Goal: Task Accomplishment & Management: Manage account settings

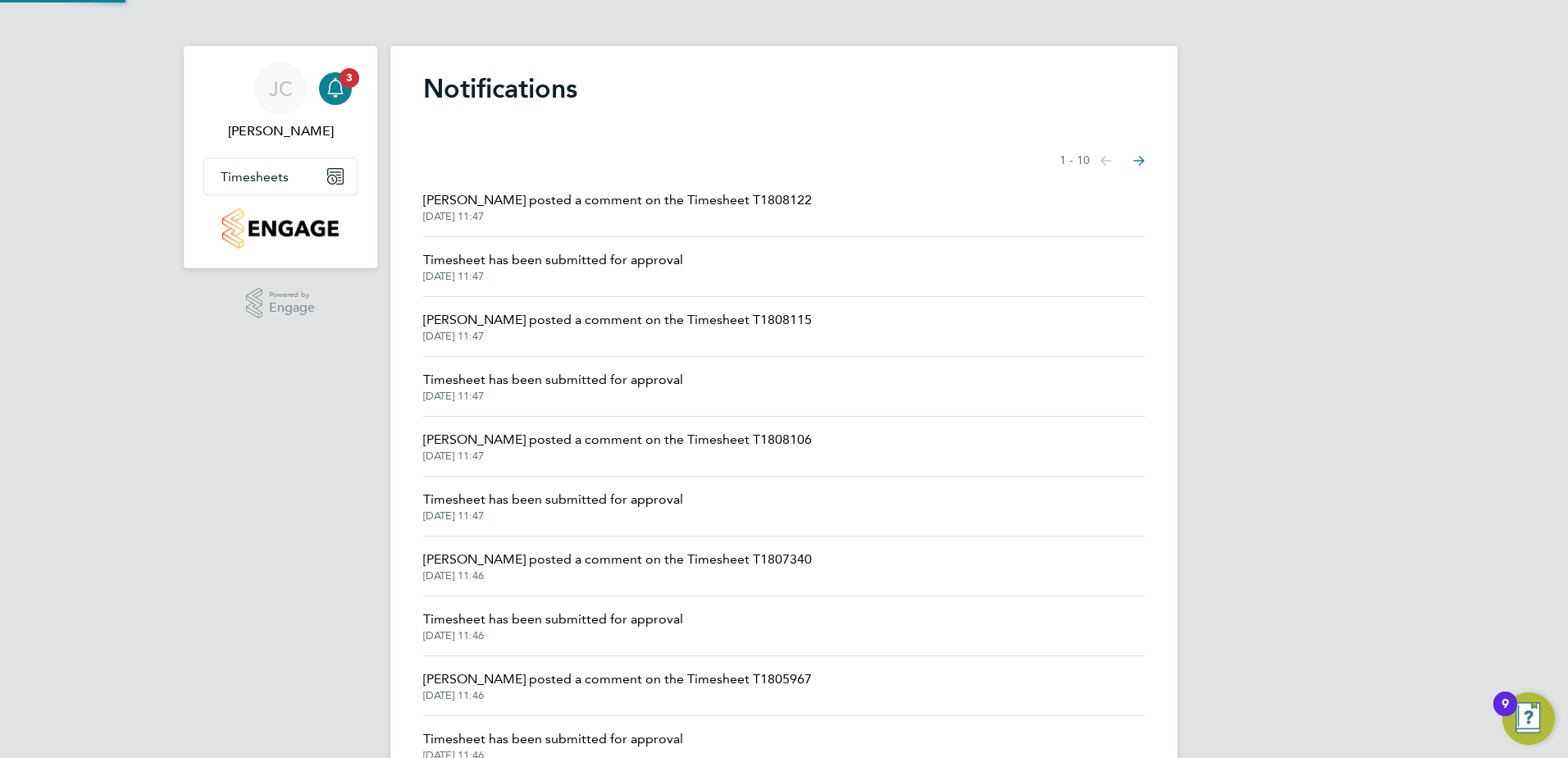
drag, startPoint x: 0, startPoint y: 0, endPoint x: 347, endPoint y: 93, distance: 359.2
click at [347, 209] on link "Main navigation" at bounding box center [280, 228] width 154 height 40
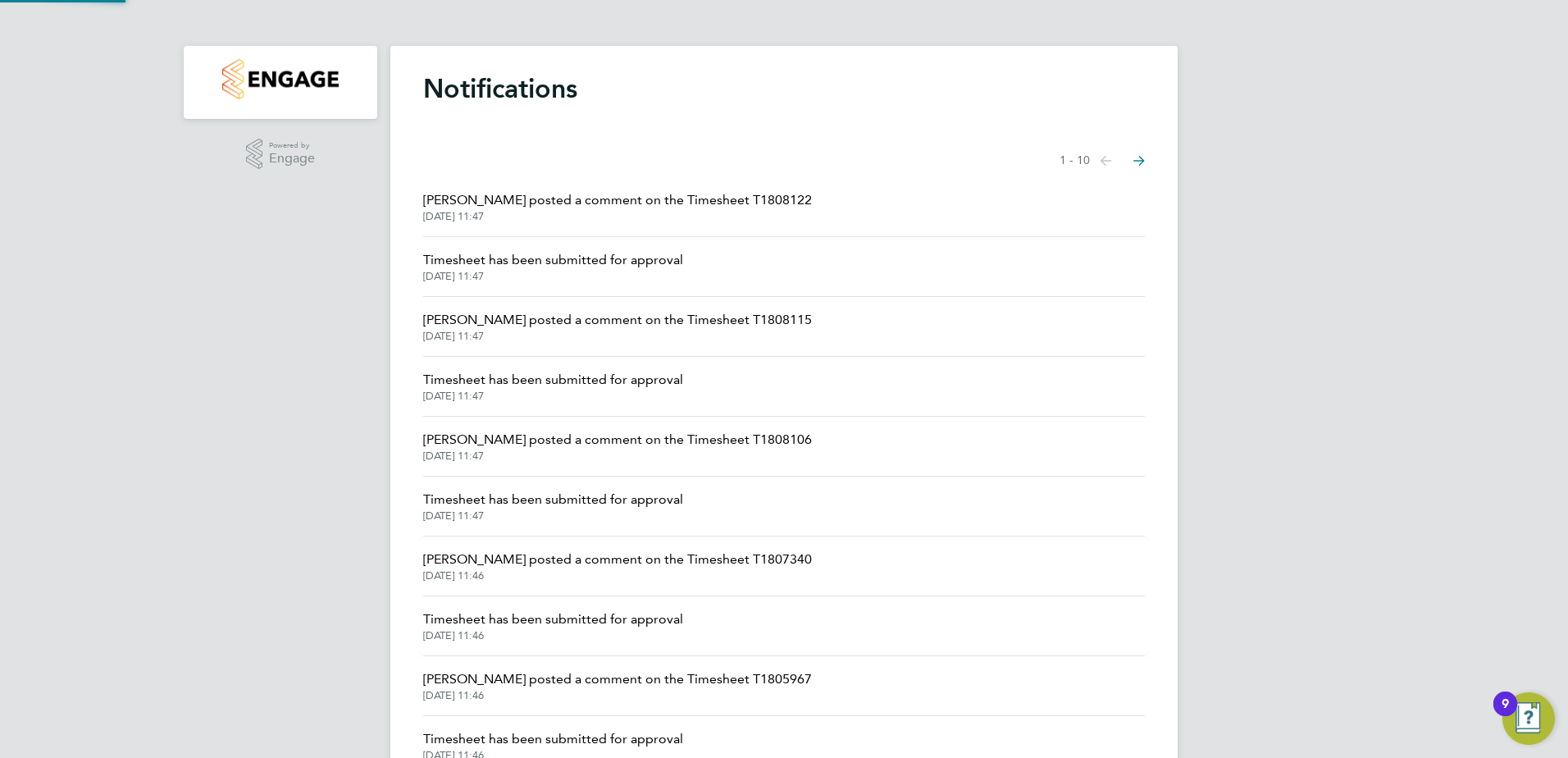
click at [278, 86] on img "Main navigation" at bounding box center [279, 79] width 115 height 40
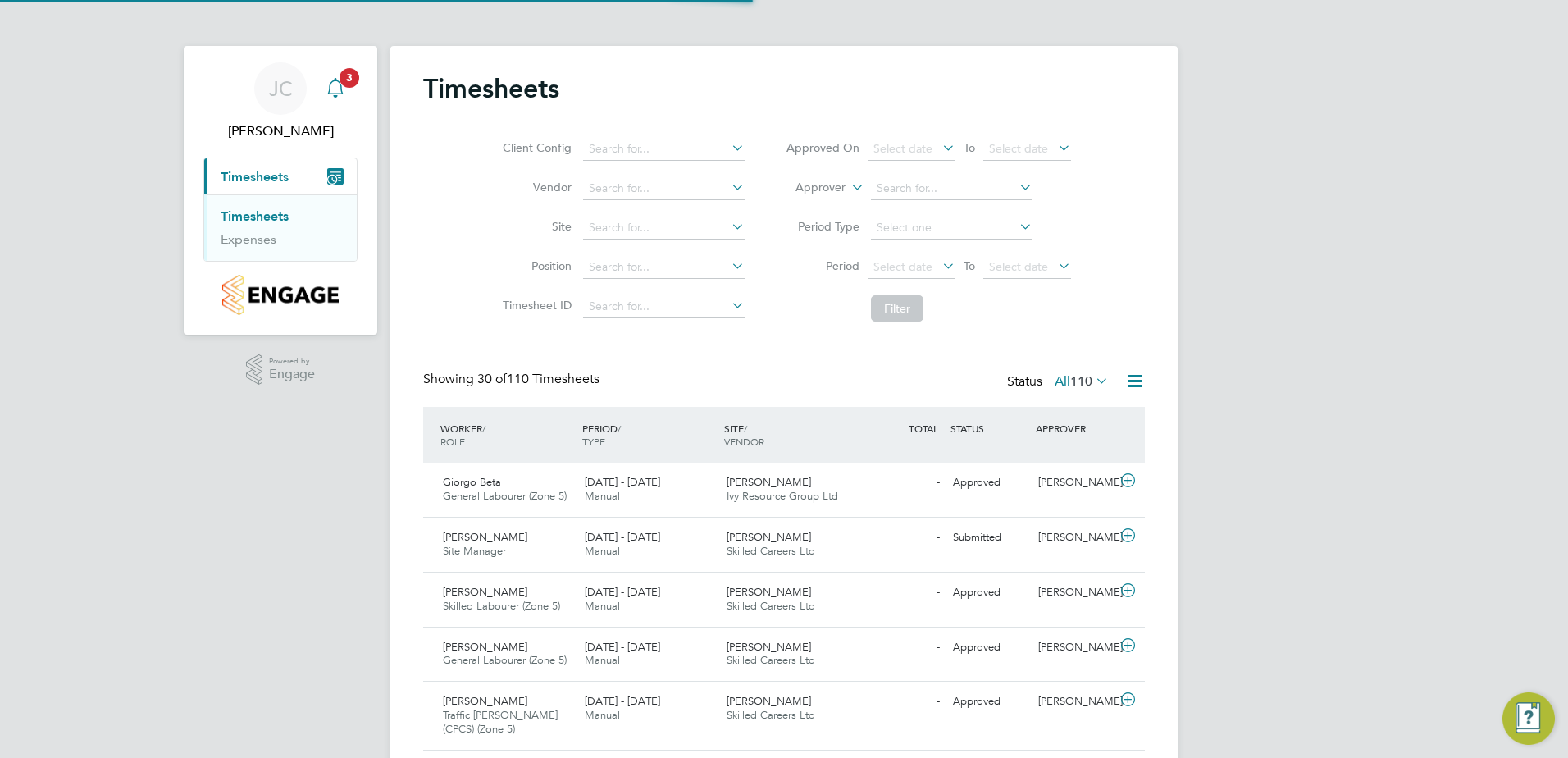
click at [343, 87] on icon "Main navigation" at bounding box center [336, 87] width 19 height 19
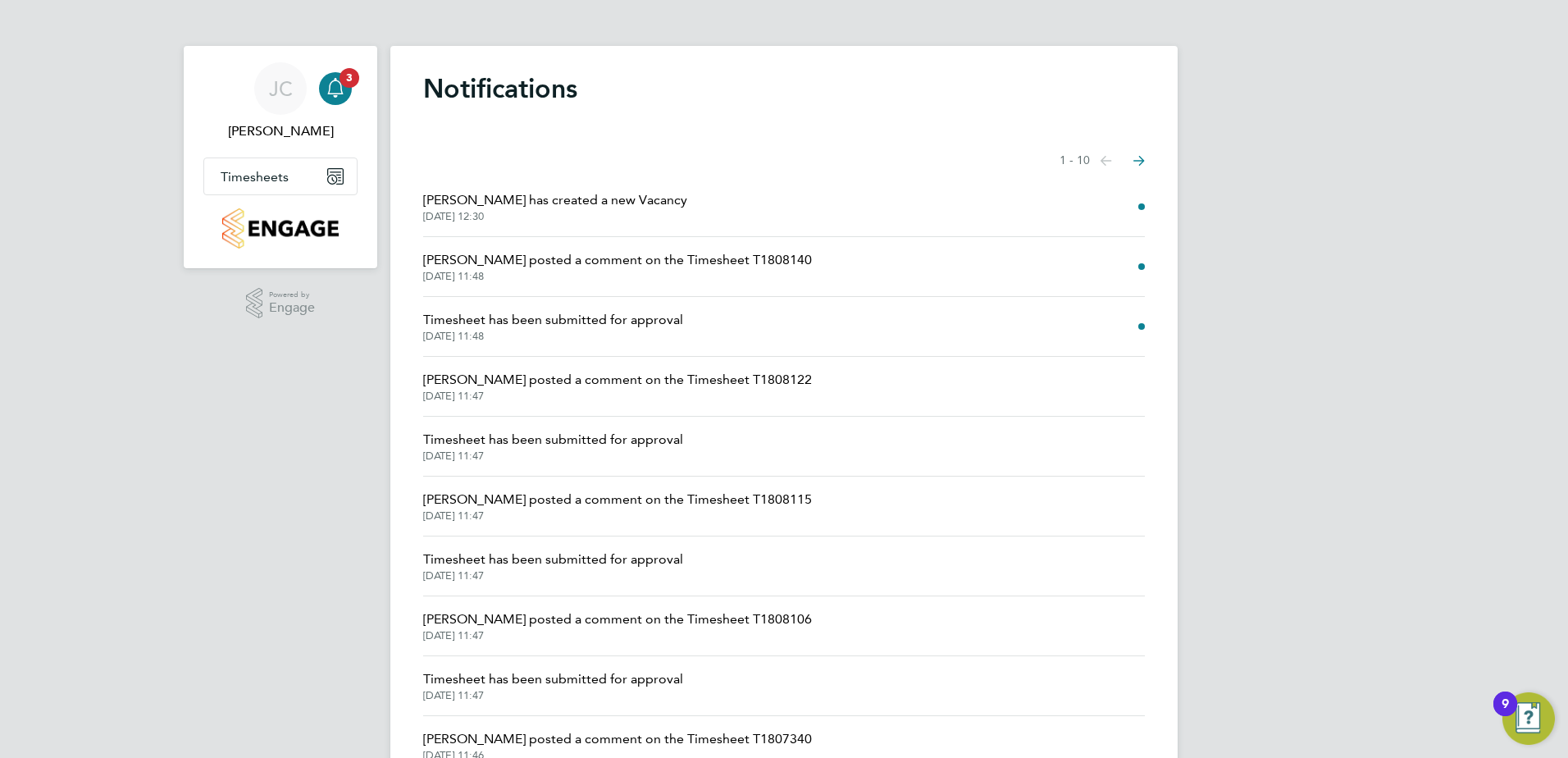
click at [597, 322] on span "Timesheet has been submitted for approval" at bounding box center [553, 320] width 260 height 19
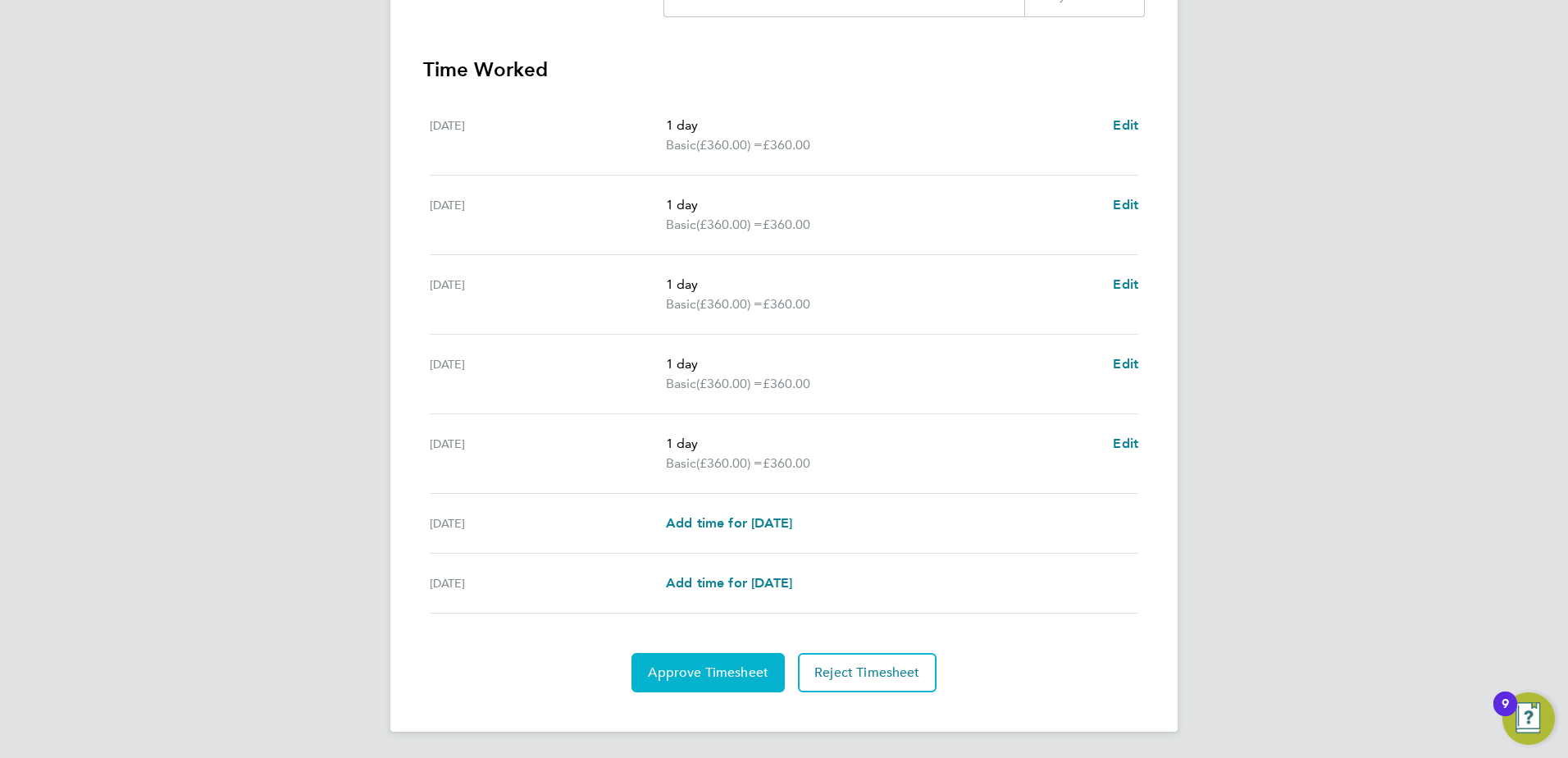
click at [721, 666] on span "Approve Timesheet" at bounding box center [708, 673] width 120 height 16
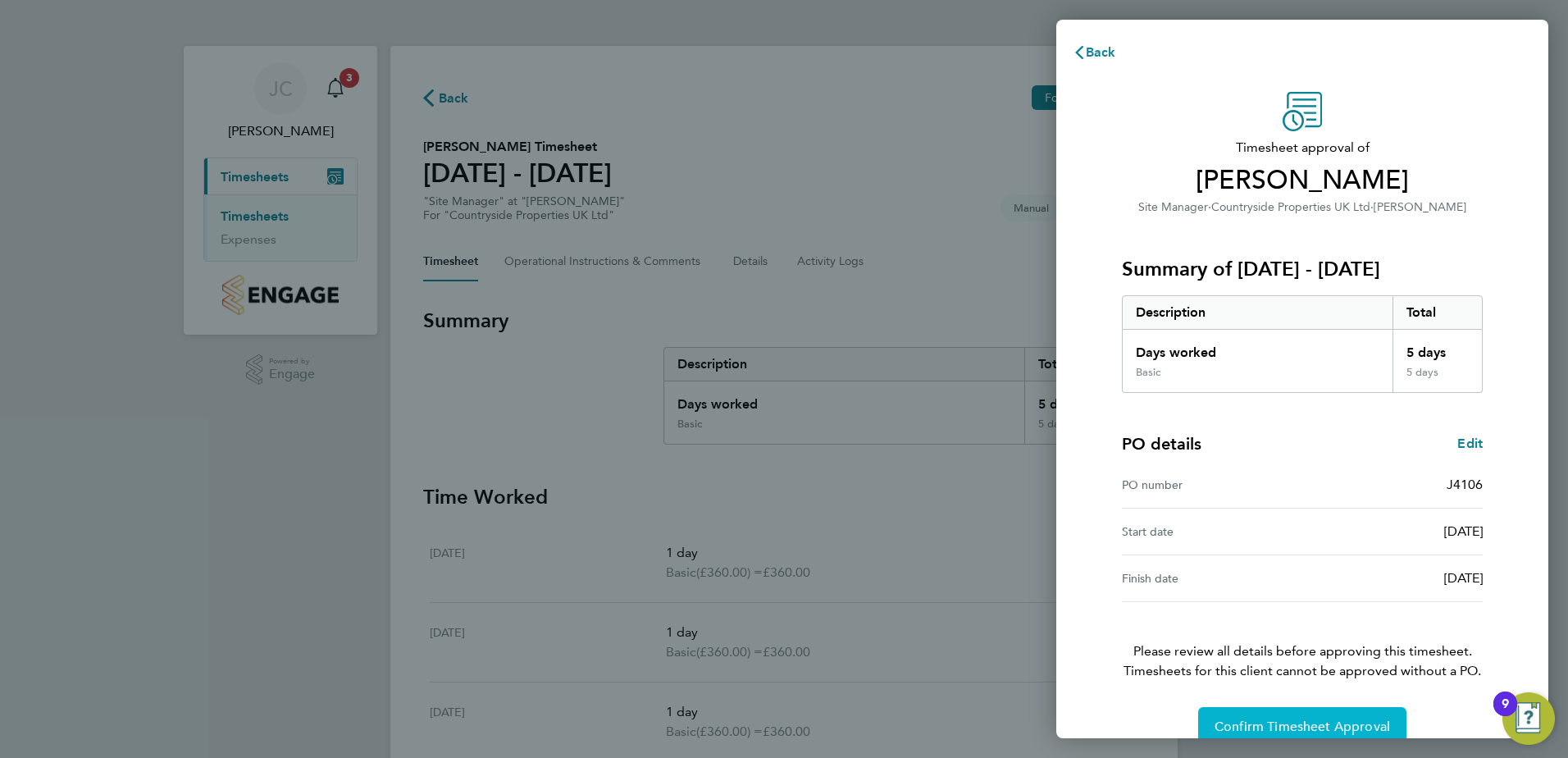
click at [1311, 714] on button "Confirm Timesheet Approval" at bounding box center [1302, 727] width 209 height 40
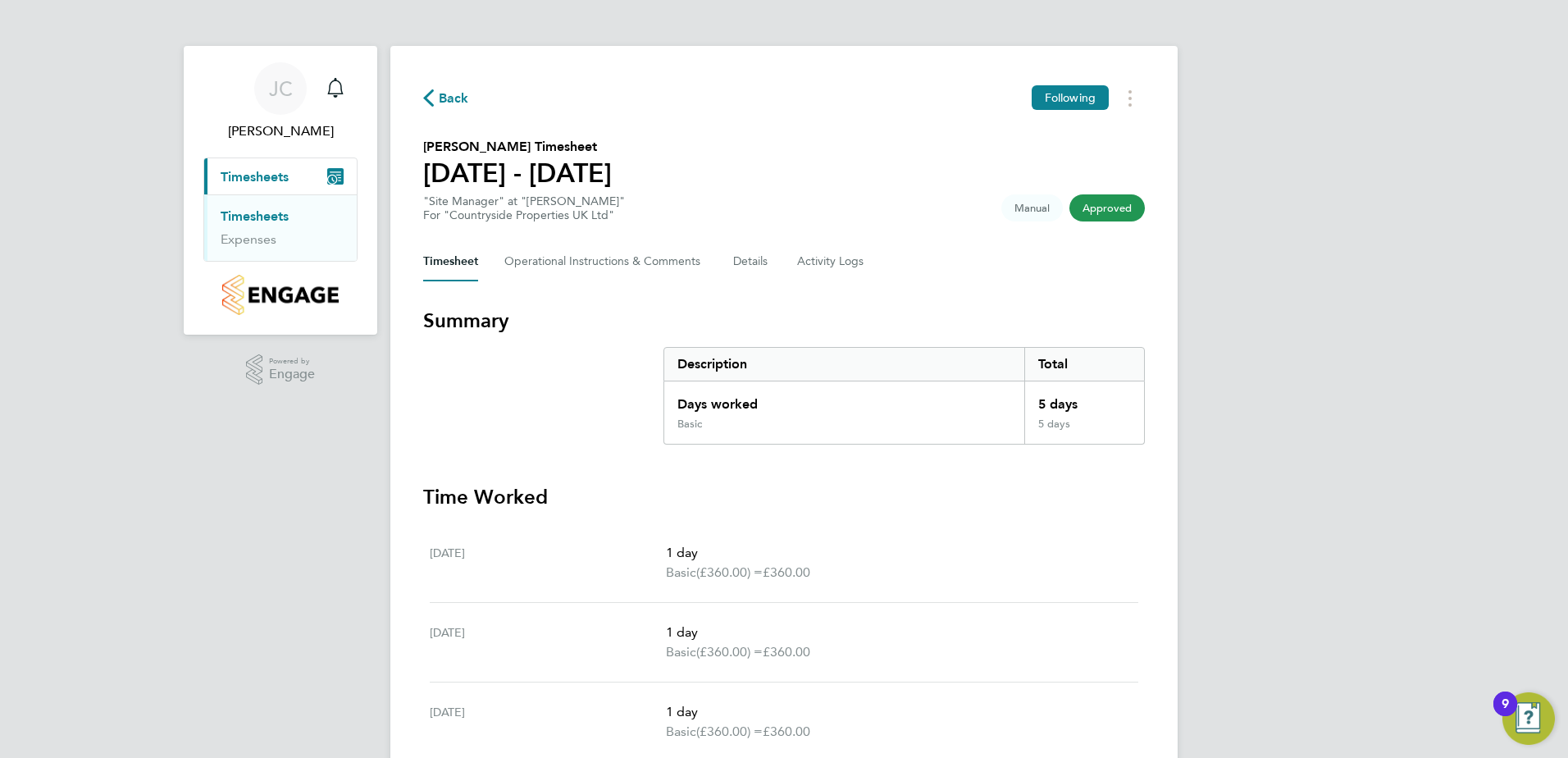
click at [1299, 72] on div "JC John Cousins Notifications Applications: Current page: Timesheets Timesheets…" at bounding box center [784, 553] width 1568 height 1106
